Goal: Navigation & Orientation: Find specific page/section

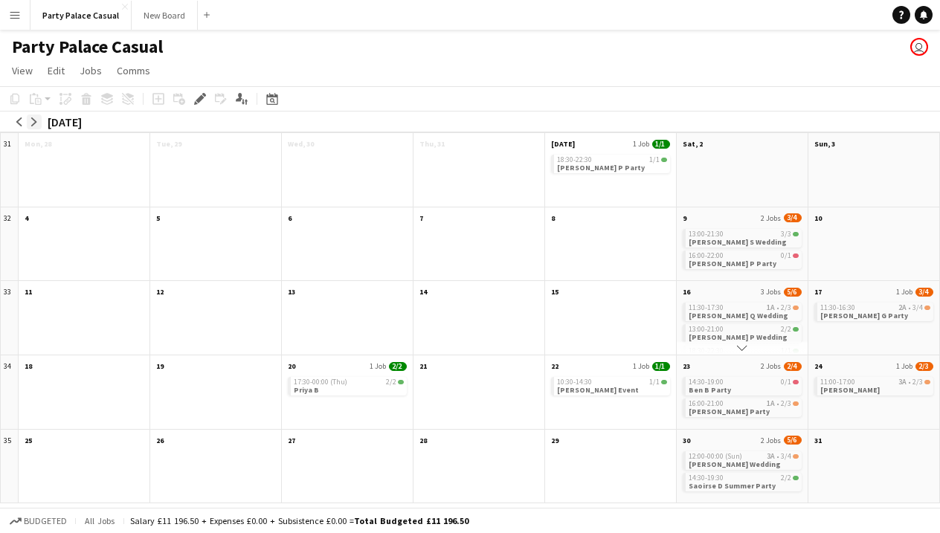
click at [33, 125] on app-icon "arrow-right" at bounding box center [34, 122] width 9 height 9
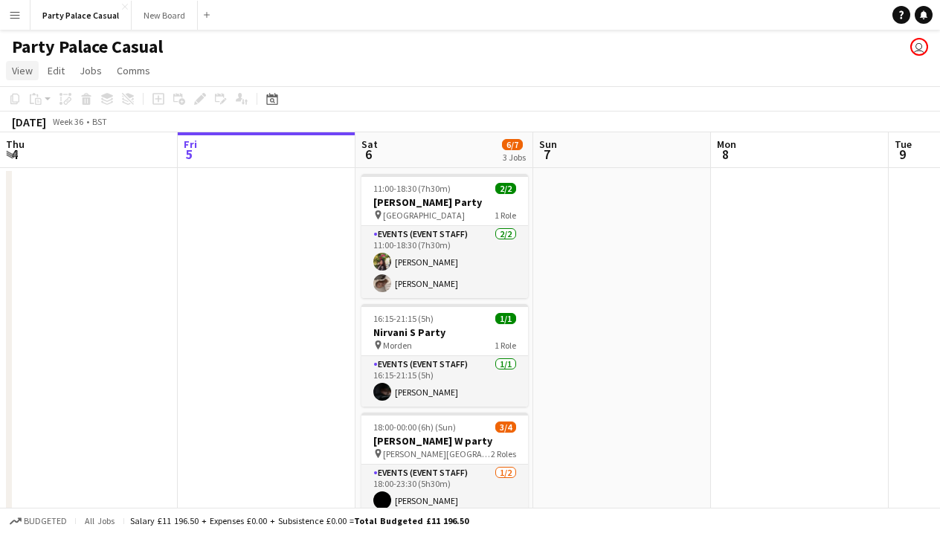
click at [22, 73] on span "View" at bounding box center [22, 70] width 21 height 13
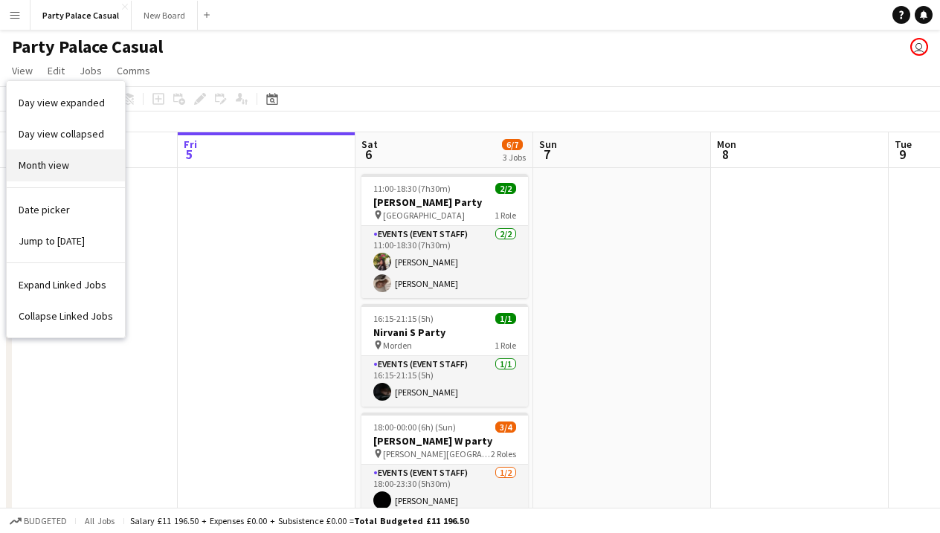
click at [70, 160] on link "Month view" at bounding box center [66, 164] width 118 height 31
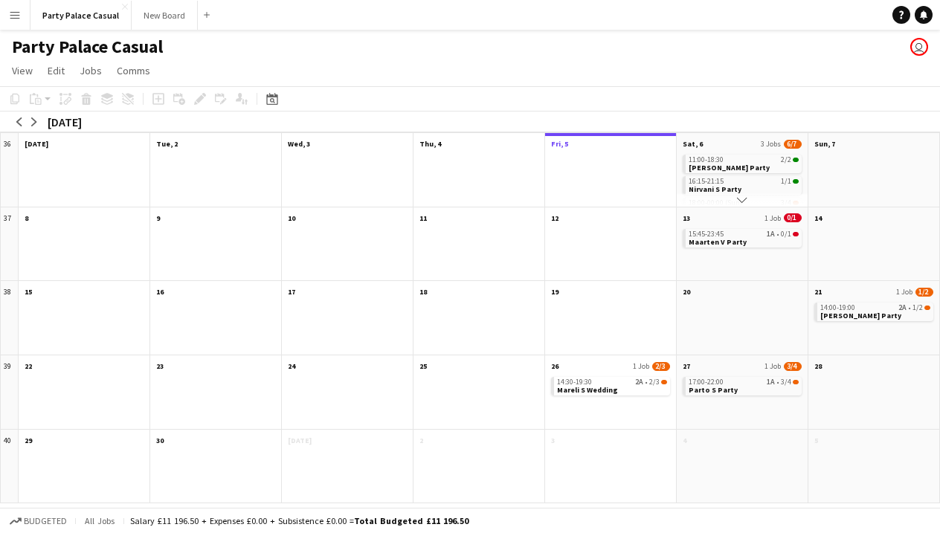
click at [744, 196] on app-icon "Scroll down" at bounding box center [742, 200] width 10 height 10
click at [743, 199] on app-icon "Scroll down" at bounding box center [742, 200] width 10 height 10
click at [740, 202] on app-icon "Scroll down" at bounding box center [742, 200] width 10 height 10
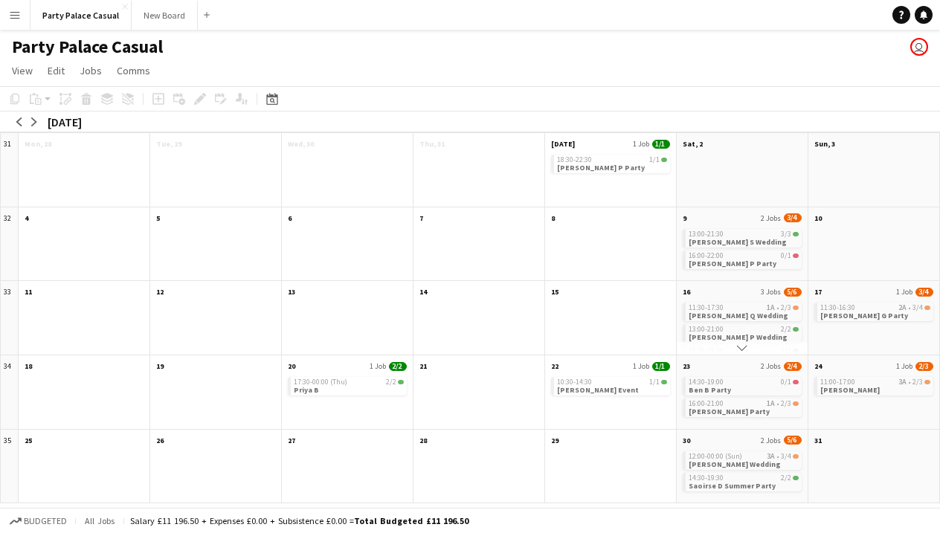
scroll to position [0, 0]
click at [37, 124] on app-icon "arrow-right" at bounding box center [34, 122] width 9 height 9
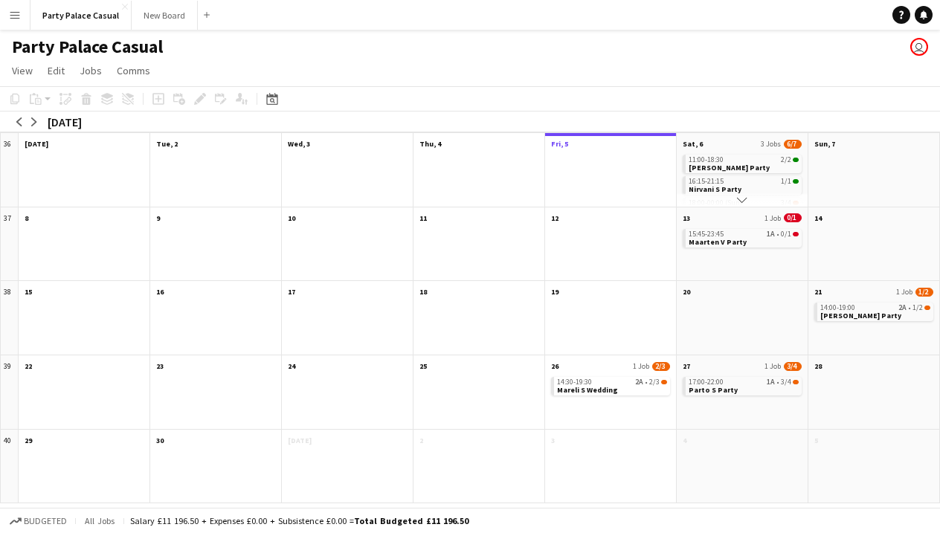
click at [713, 266] on div "15:45-23:45 1A • 0/1 Maarten V Party" at bounding box center [742, 253] width 131 height 55
click at [39, 120] on button "arrow-right" at bounding box center [34, 122] width 15 height 15
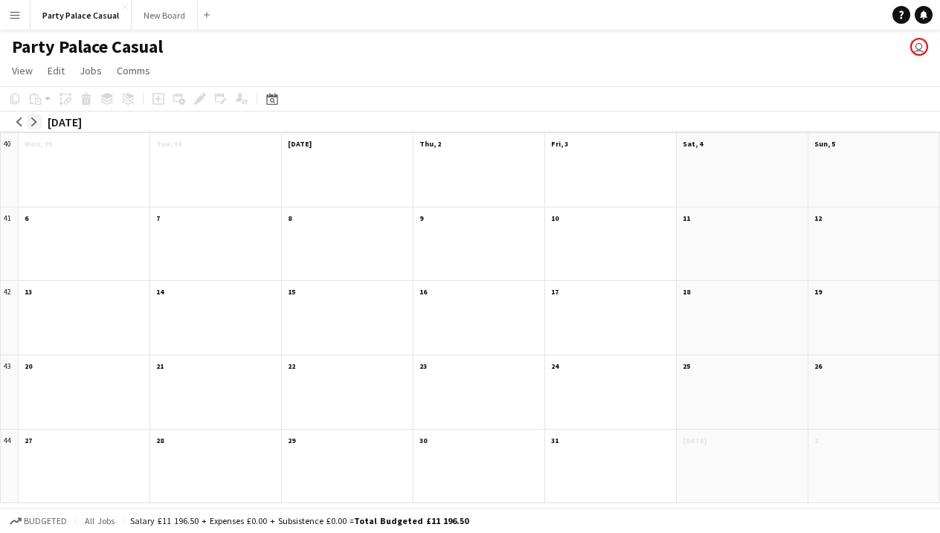
click at [39, 121] on button "arrow-right" at bounding box center [34, 122] width 15 height 15
click at [19, 119] on app-icon "arrow-left" at bounding box center [19, 122] width 9 height 9
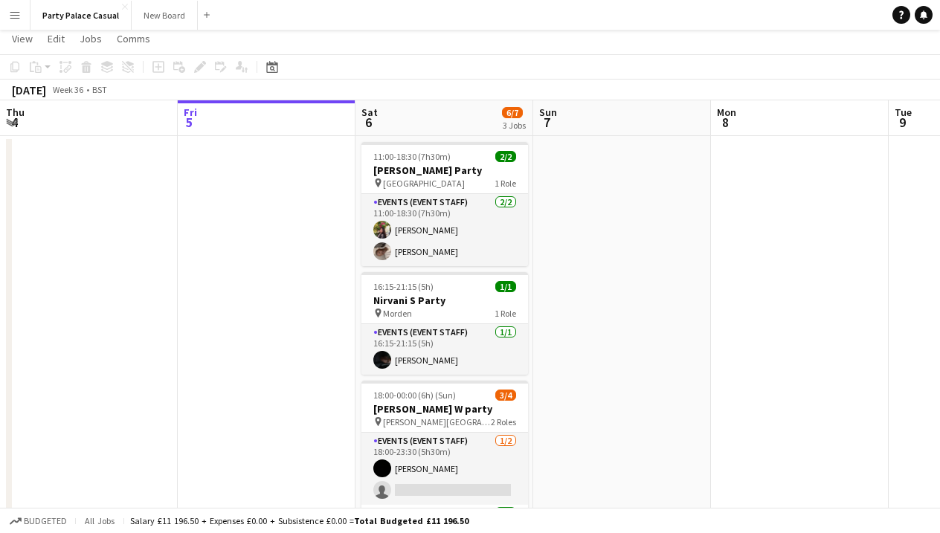
scroll to position [23, 0]
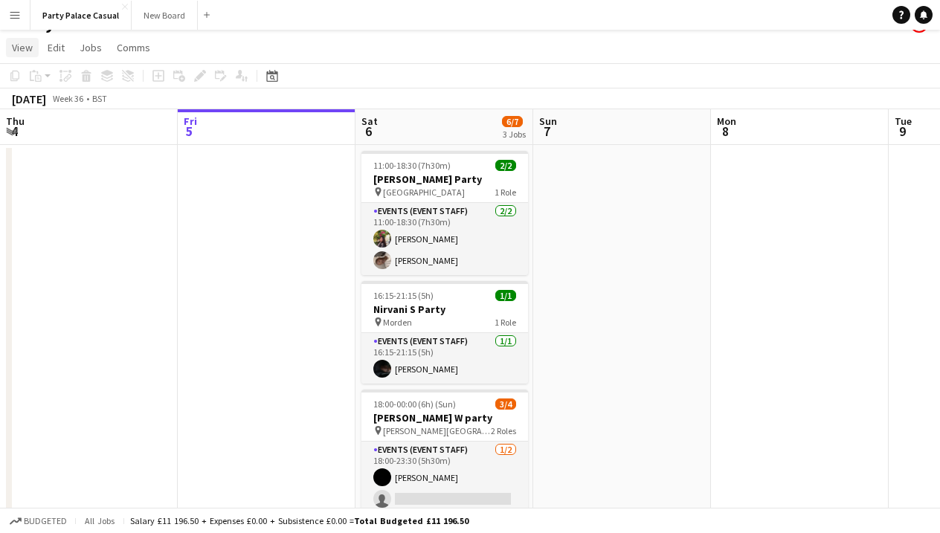
click at [24, 47] on span "View" at bounding box center [22, 47] width 21 height 13
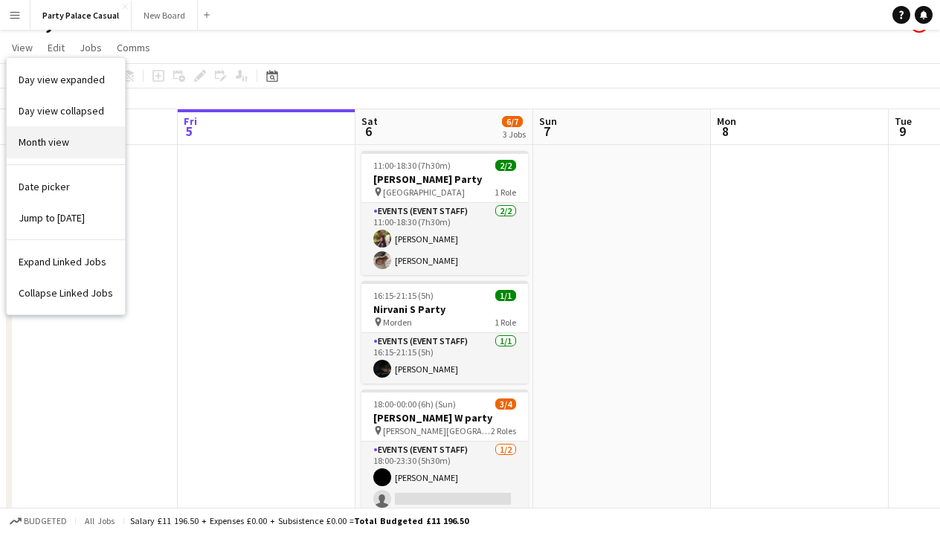
click at [68, 155] on link "Month view" at bounding box center [66, 141] width 118 height 31
